Goal: Transaction & Acquisition: Purchase product/service

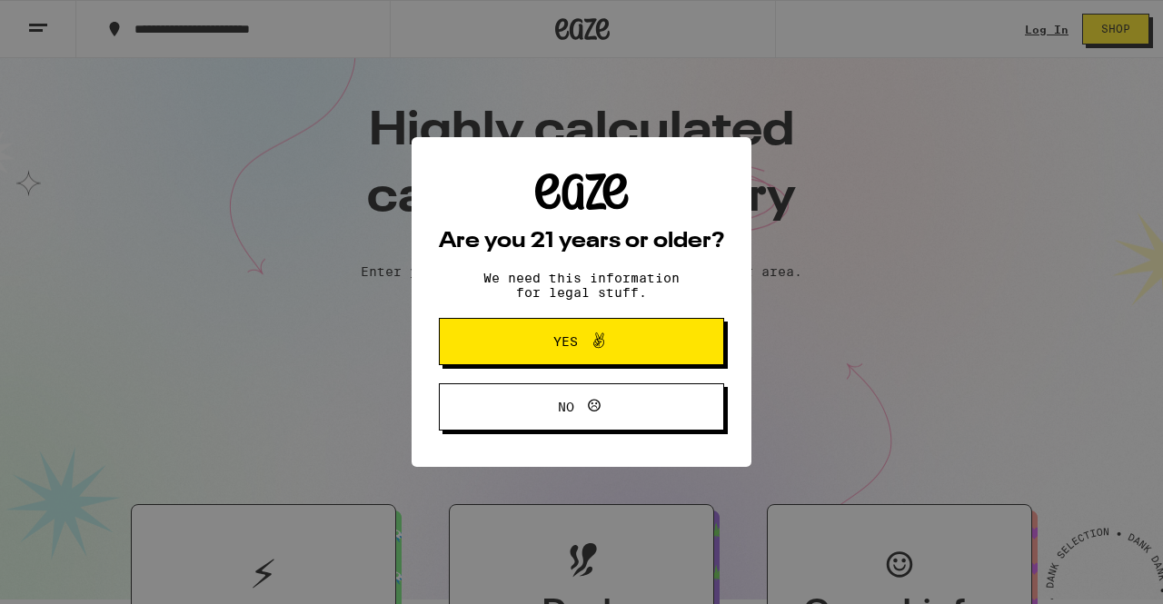
click at [529, 353] on span "Yes" at bounding box center [581, 342] width 138 height 24
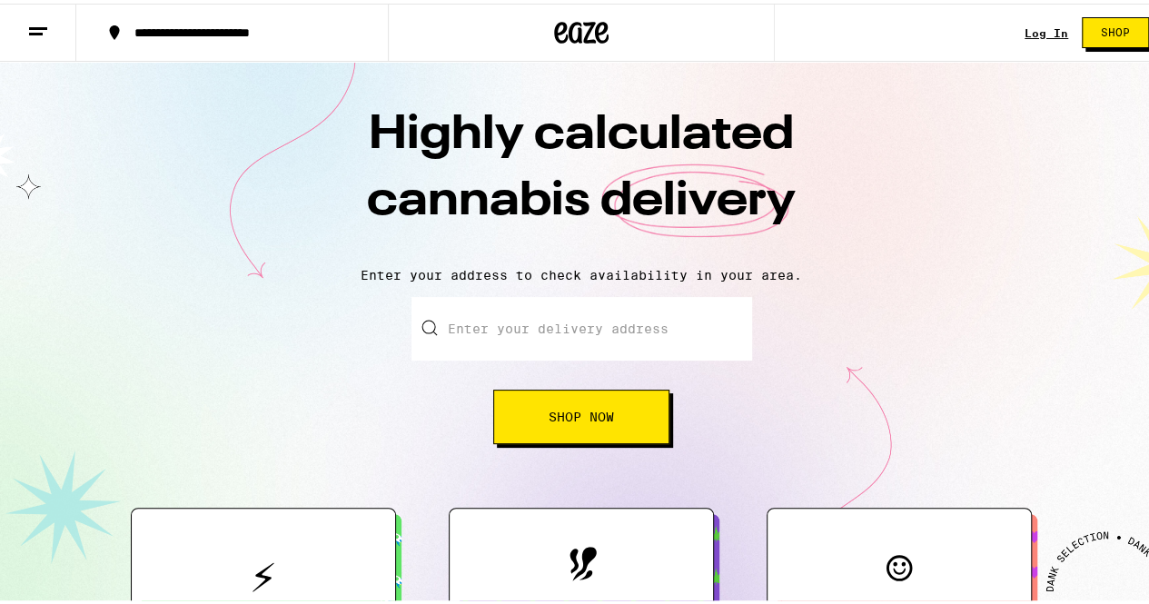
click at [549, 417] on span "Shop Now" at bounding box center [581, 413] width 65 height 13
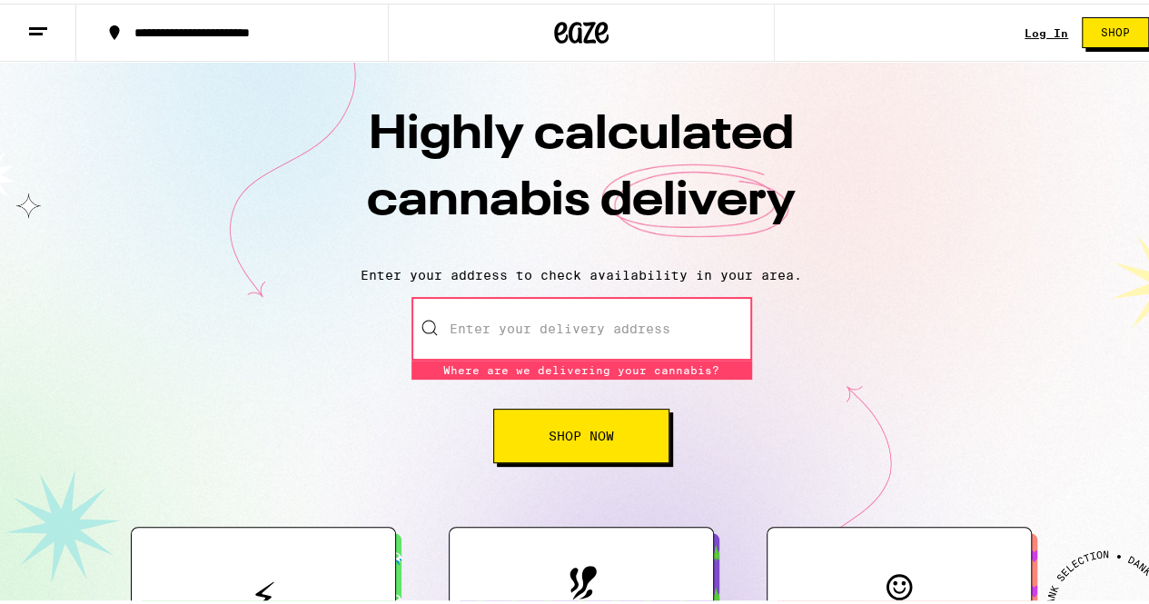
click at [37, 30] on line at bounding box center [36, 30] width 14 height 0
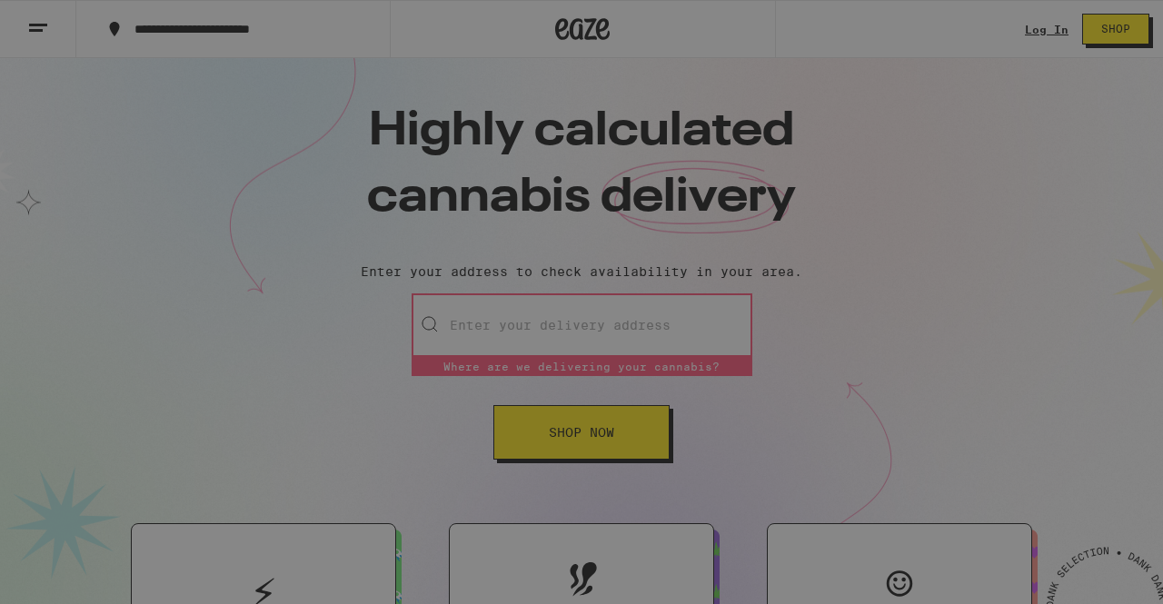
click at [149, 471] on div "Brands" at bounding box center [133, 474] width 80 height 22
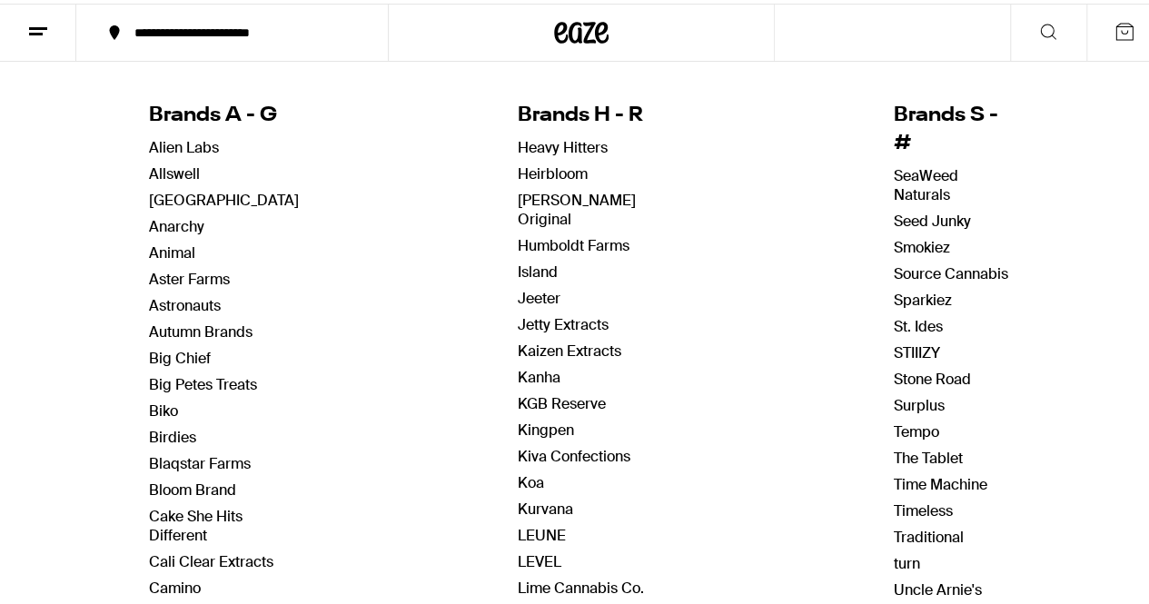
scroll to position [187, 0]
